Goal: Task Accomplishment & Management: Use online tool/utility

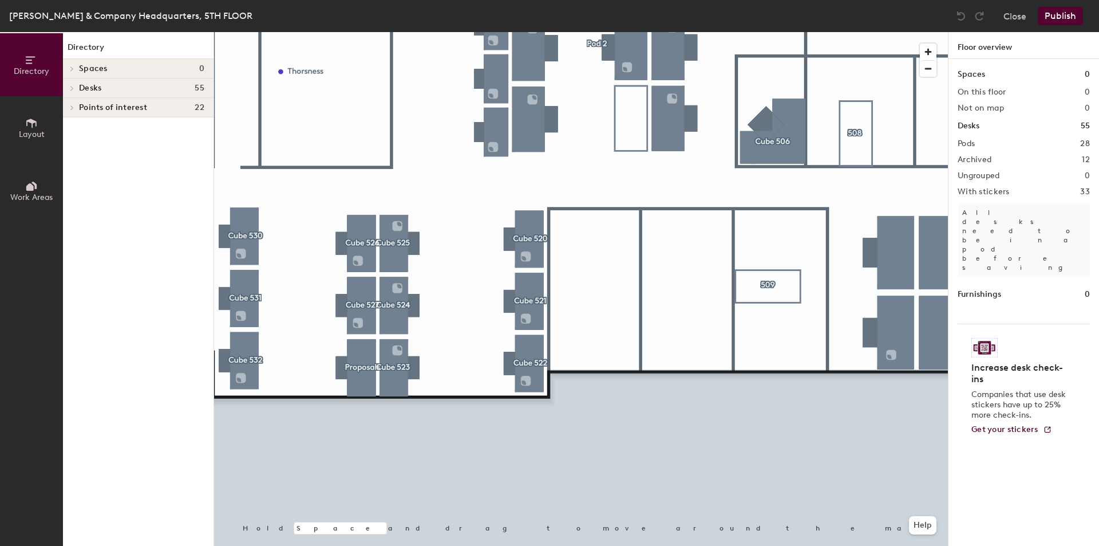
click at [400, 32] on div at bounding box center [581, 32] width 734 height 0
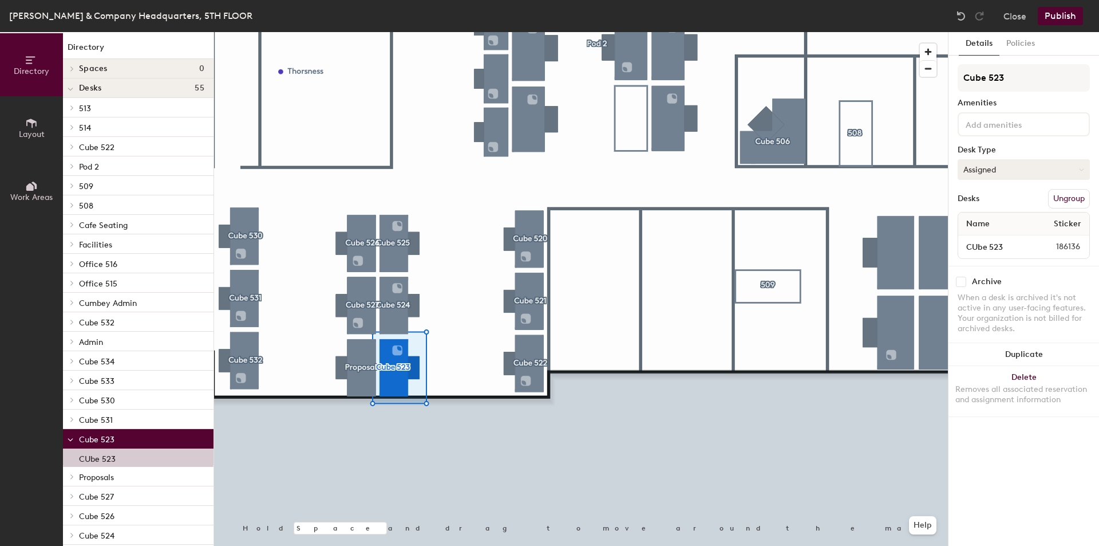
click at [1005, 171] on button "Assigned" at bounding box center [1024, 169] width 132 height 21
click at [1006, 171] on button "Assigned" at bounding box center [1024, 169] width 132 height 21
click at [1045, 166] on button "Assigned" at bounding box center [1024, 169] width 132 height 21
click at [974, 242] on div "Hoteled" at bounding box center [1015, 239] width 115 height 17
click at [1063, 15] on button "Publish" at bounding box center [1060, 16] width 45 height 18
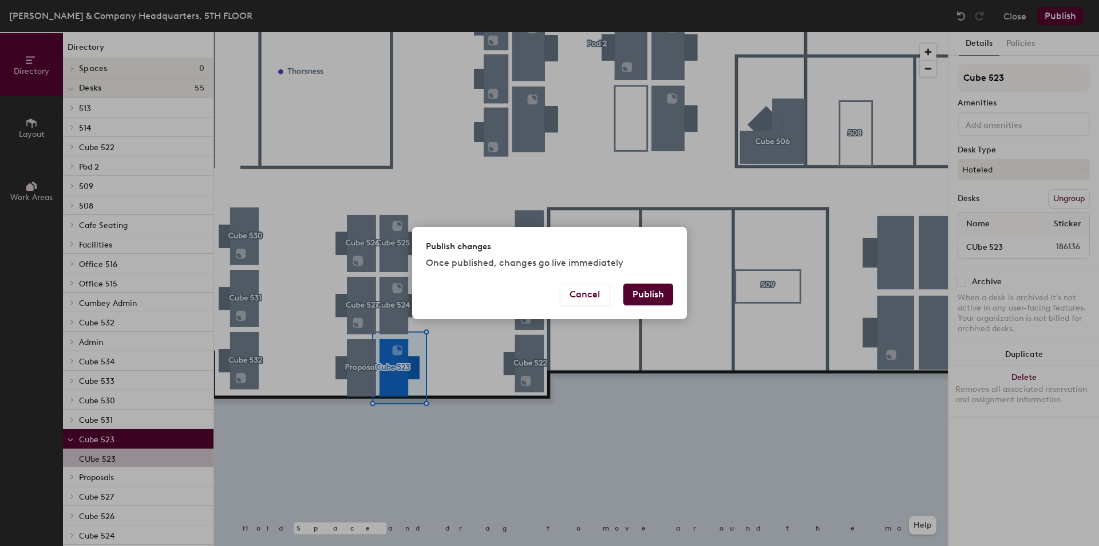
click at [648, 293] on button "Publish" at bounding box center [648, 294] width 50 height 22
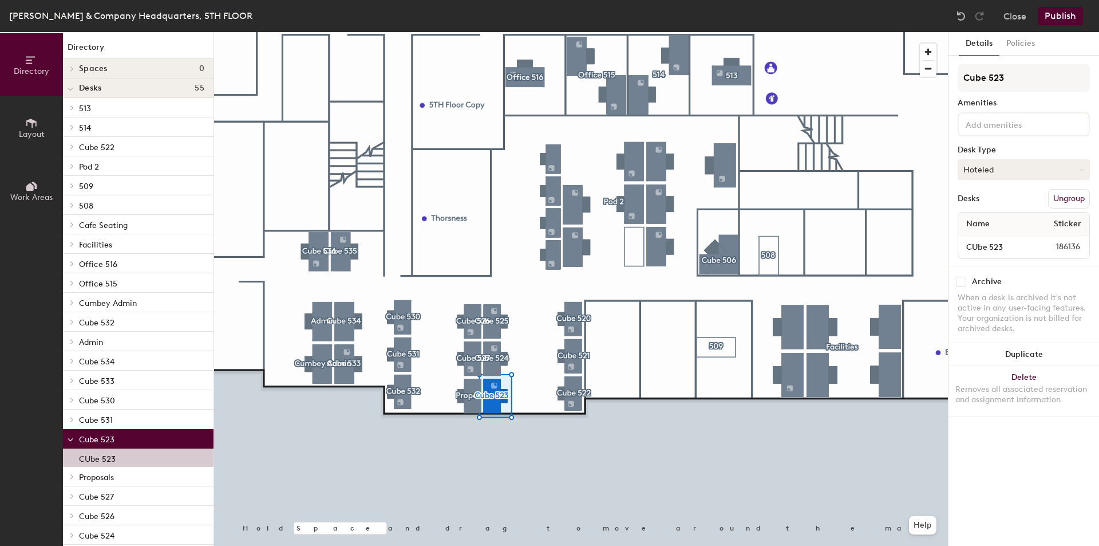
click at [997, 160] on button "Hoteled" at bounding box center [1024, 169] width 132 height 21
click at [989, 199] on div "Assigned" at bounding box center [1015, 204] width 115 height 17
click at [1053, 173] on button "Assigned" at bounding box center [1024, 169] width 132 height 21
click at [1067, 16] on button "Publish" at bounding box center [1060, 16] width 45 height 18
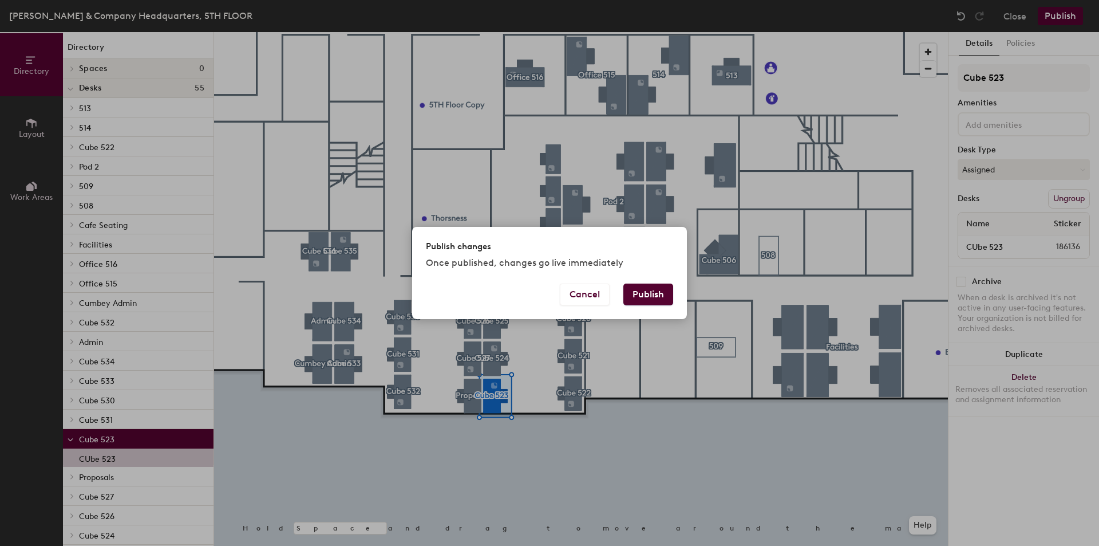
click at [653, 291] on button "Publish" at bounding box center [648, 294] width 50 height 22
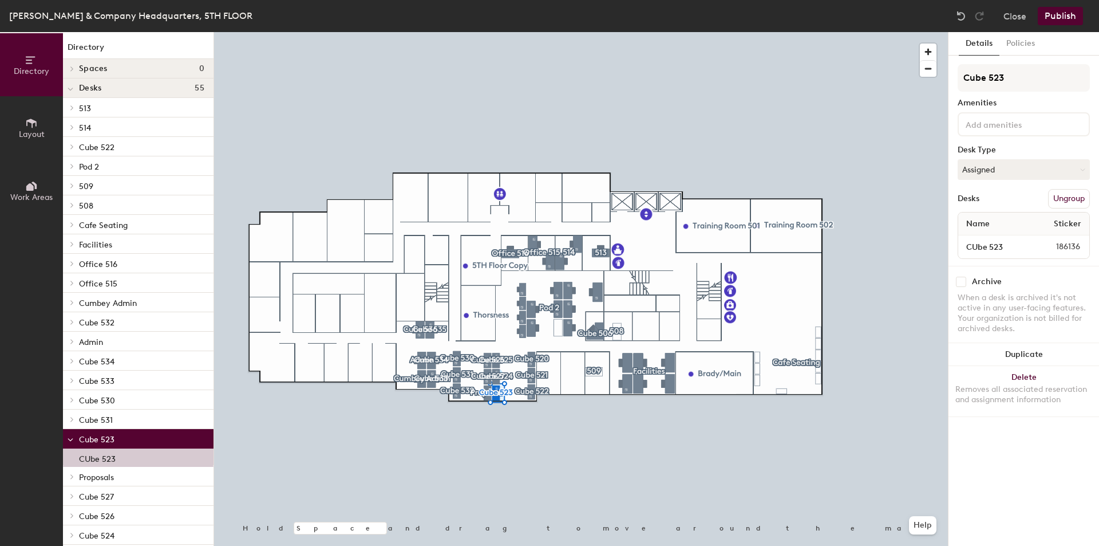
click at [1062, 12] on button "Publish" at bounding box center [1060, 16] width 45 height 18
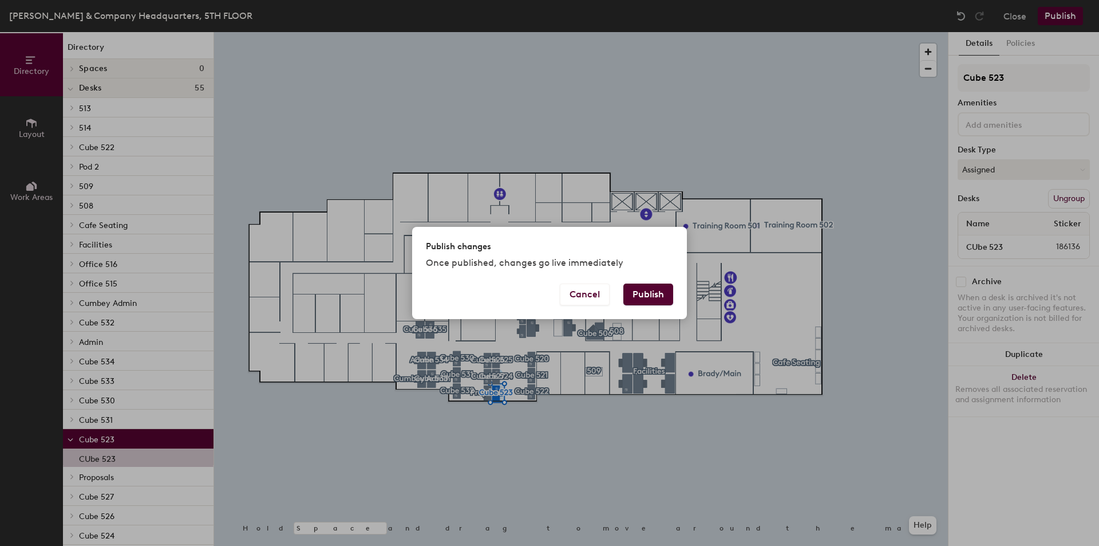
click at [650, 304] on button "Publish" at bounding box center [648, 294] width 50 height 22
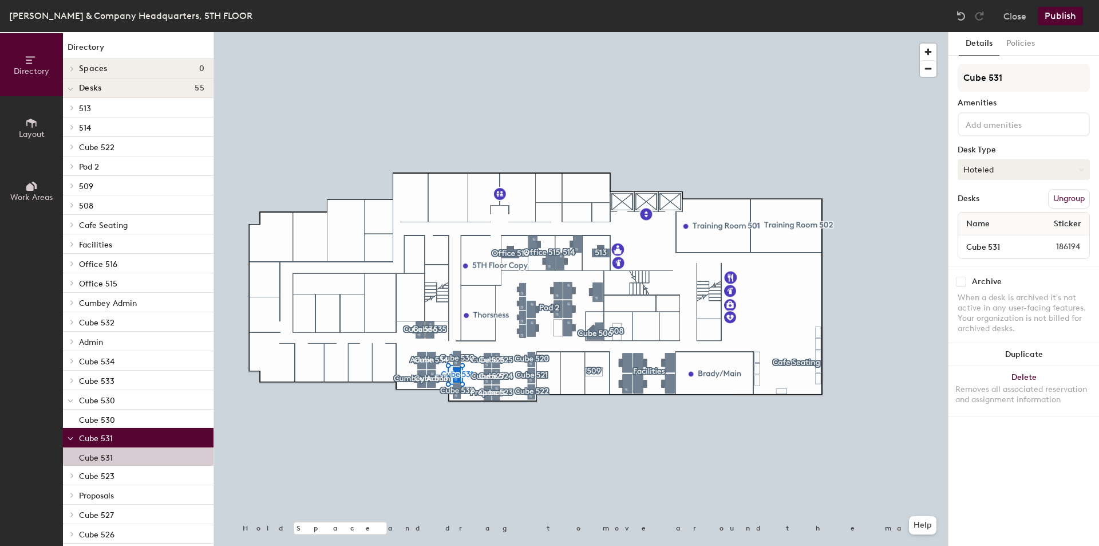
click at [1070, 168] on button "Hoteled" at bounding box center [1024, 169] width 132 height 21
click at [981, 223] on div "Hot" at bounding box center [1015, 222] width 115 height 17
click at [1053, 13] on button "Publish" at bounding box center [1060, 16] width 45 height 18
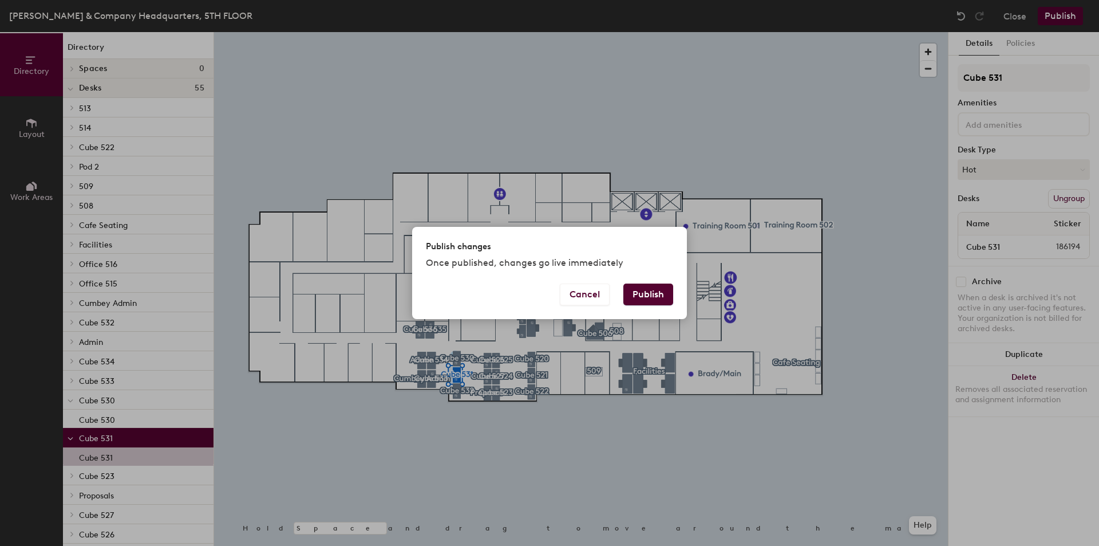
click at [645, 281] on div "Publish changes Once published, changes go live immediately" at bounding box center [549, 255] width 275 height 57
click at [645, 284] on button "Publish" at bounding box center [648, 294] width 50 height 22
